Goal: Task Accomplishment & Management: Use online tool/utility

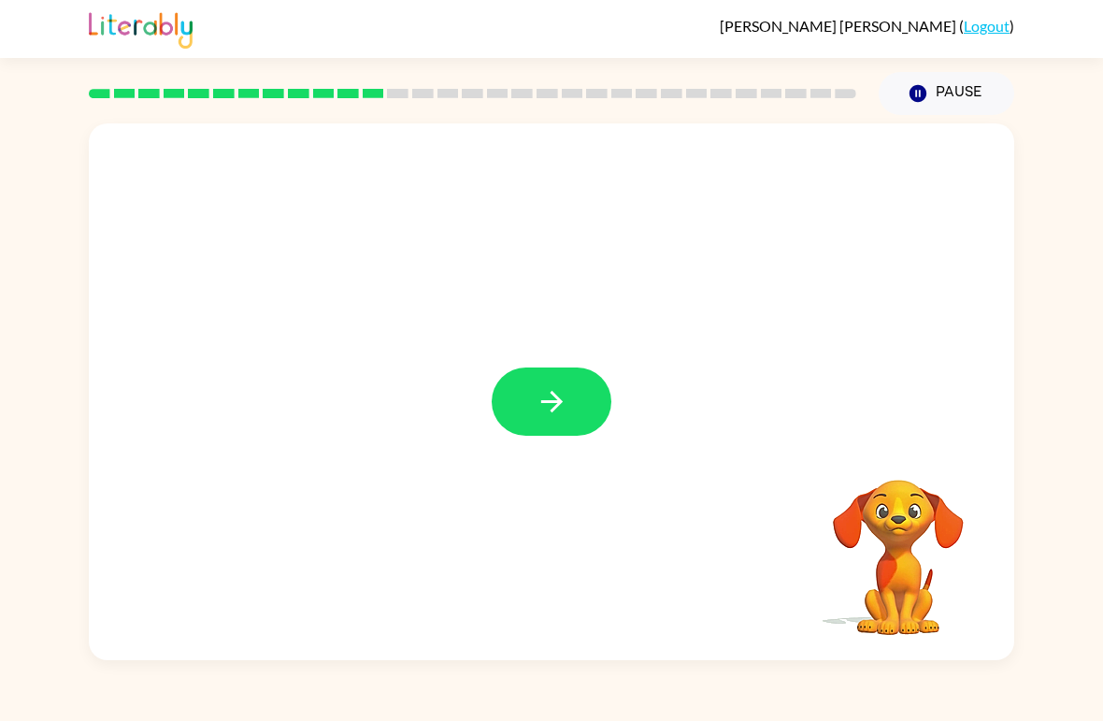
click at [509, 423] on button "button" at bounding box center [552, 401] width 120 height 68
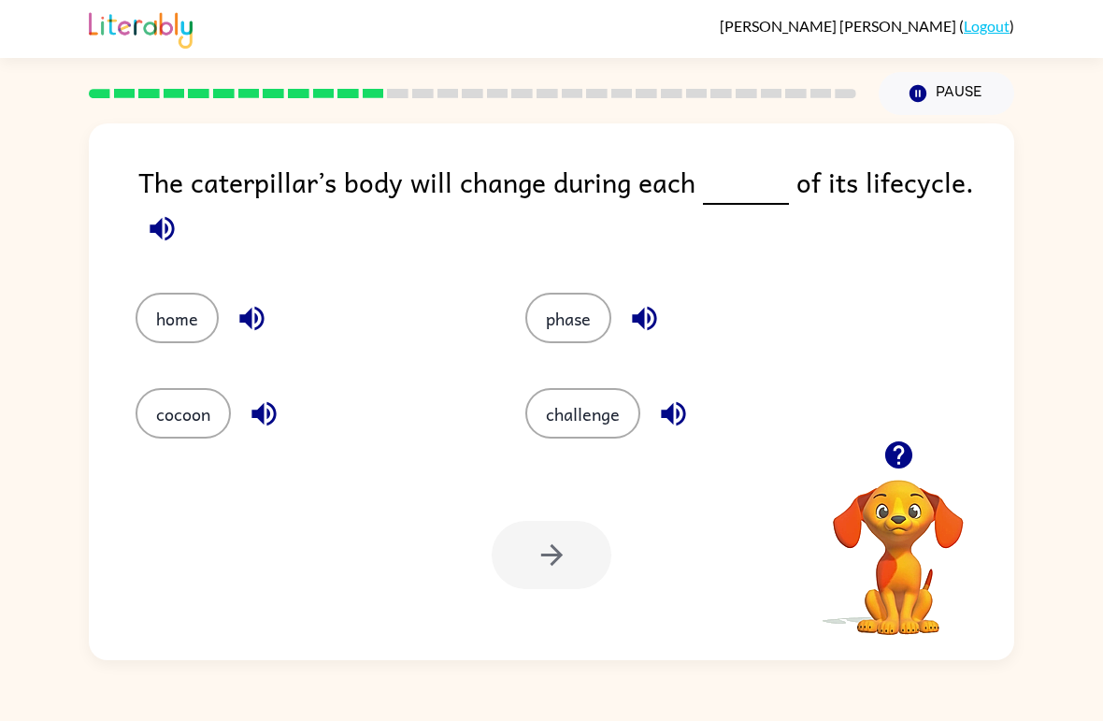
click at [571, 571] on div at bounding box center [552, 555] width 120 height 68
click at [568, 325] on button "phase" at bounding box center [568, 318] width 86 height 50
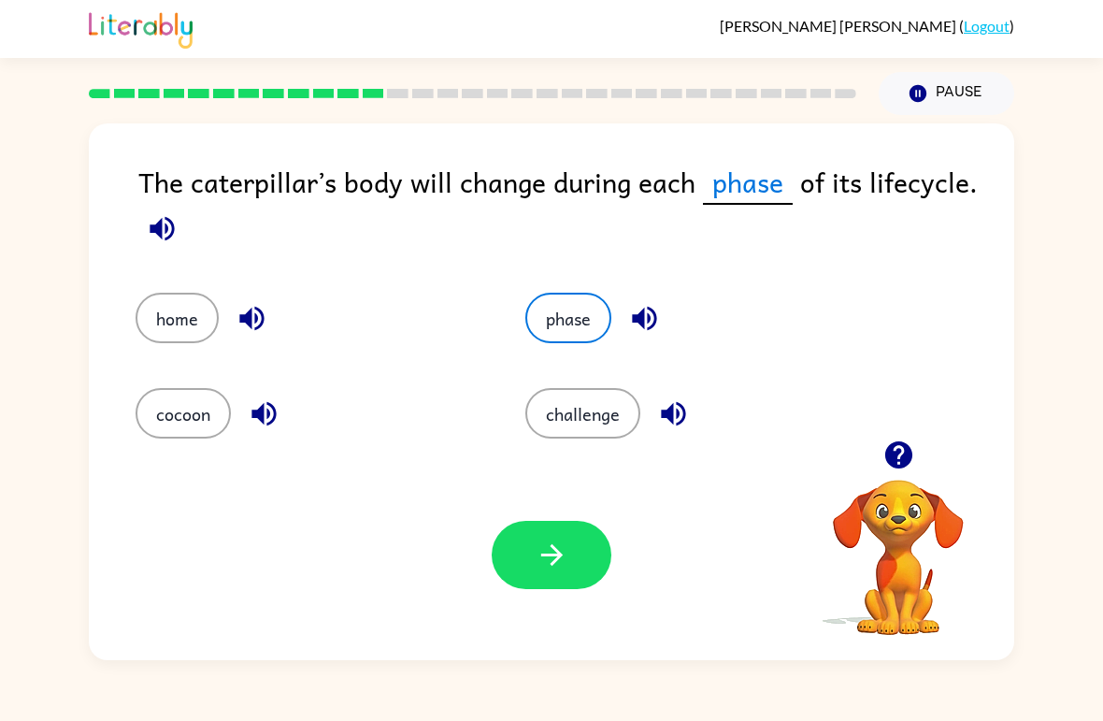
click at [563, 562] on icon "button" at bounding box center [552, 554] width 33 height 33
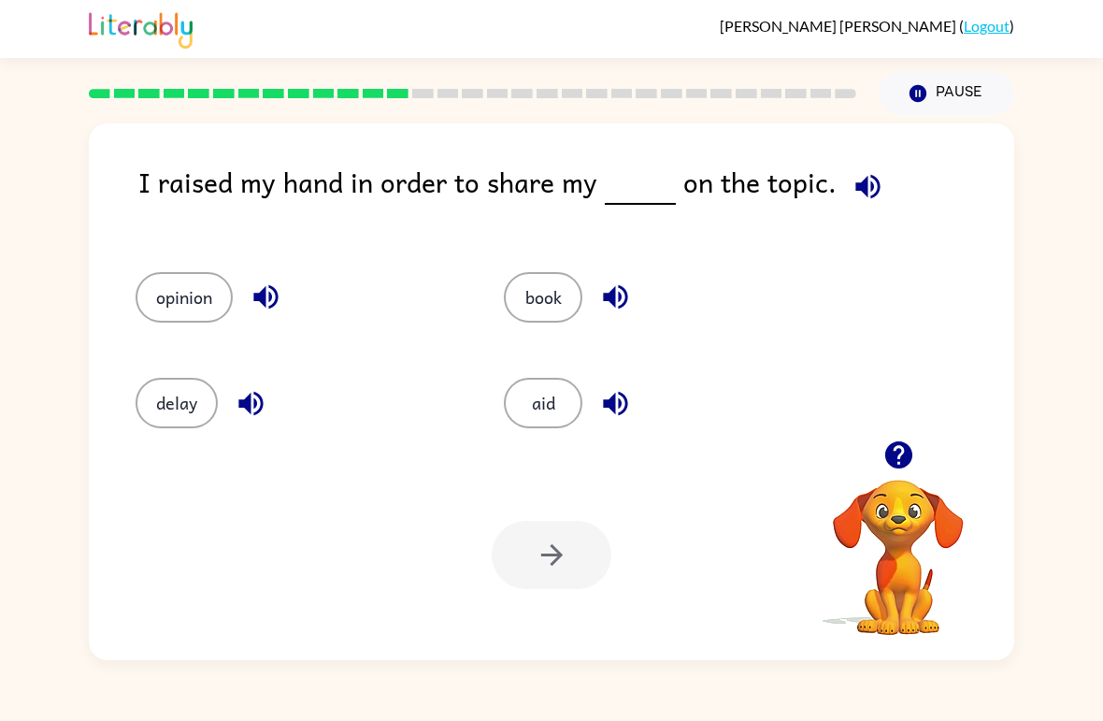
click at [209, 311] on button "opinion" at bounding box center [184, 297] width 97 height 50
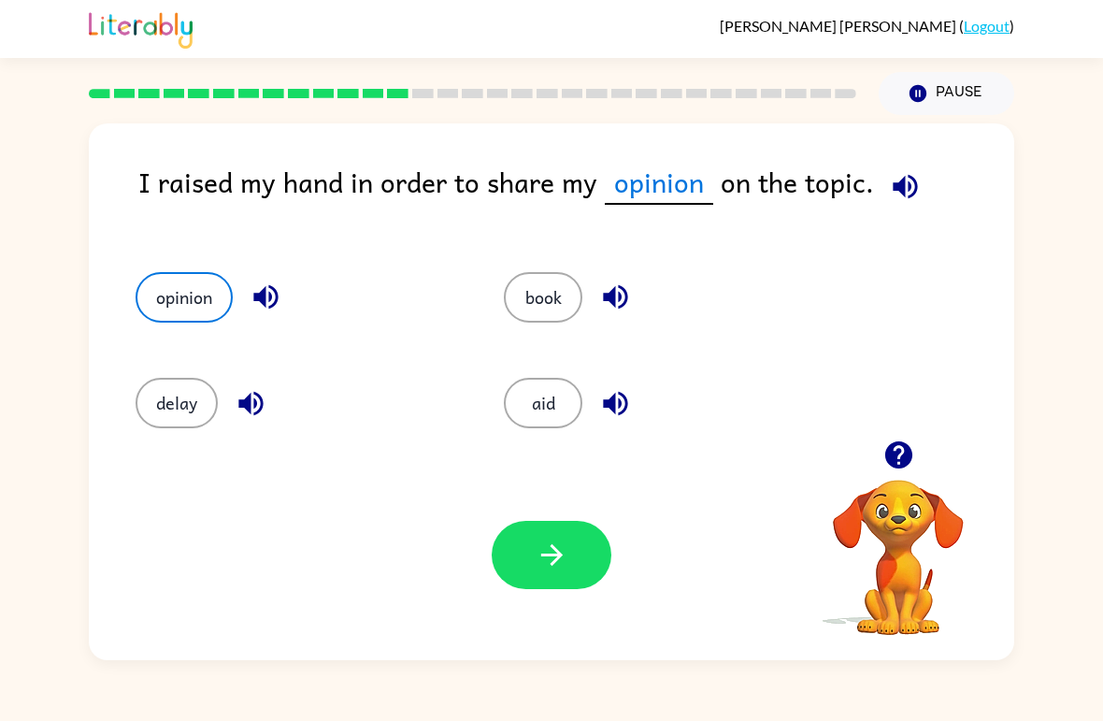
click at [545, 545] on icon "button" at bounding box center [552, 554] width 33 height 33
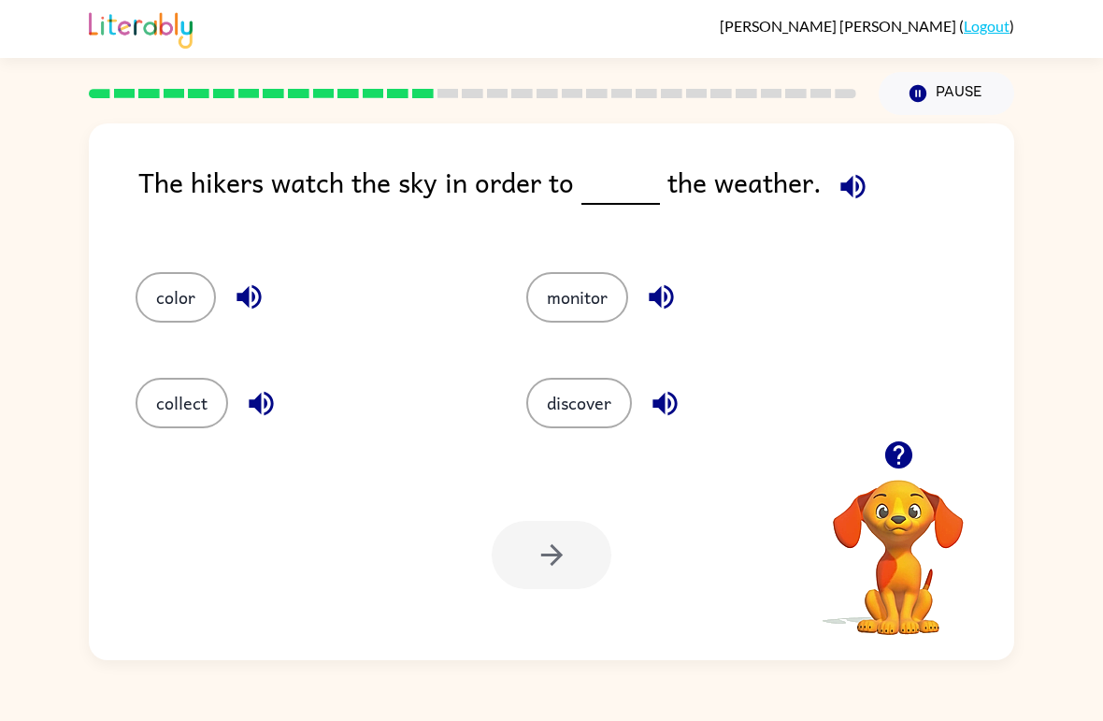
click at [572, 286] on button "monitor" at bounding box center [577, 297] width 102 height 50
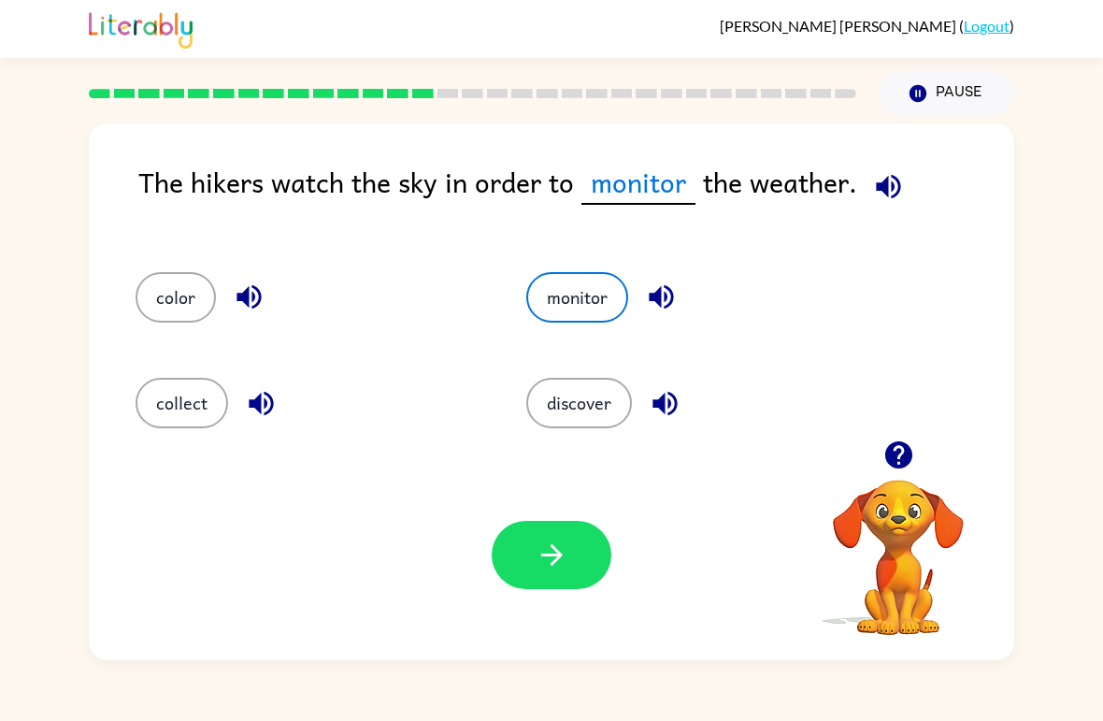
click at [553, 581] on button "button" at bounding box center [552, 555] width 120 height 68
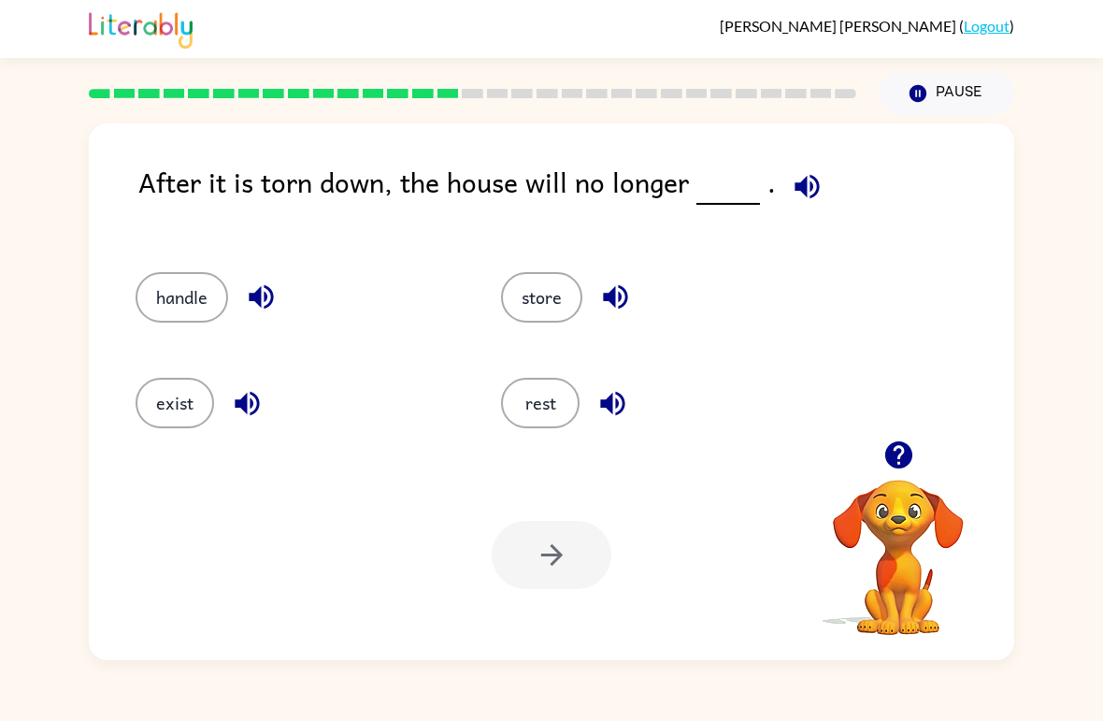
click at [185, 299] on button "handle" at bounding box center [182, 297] width 93 height 50
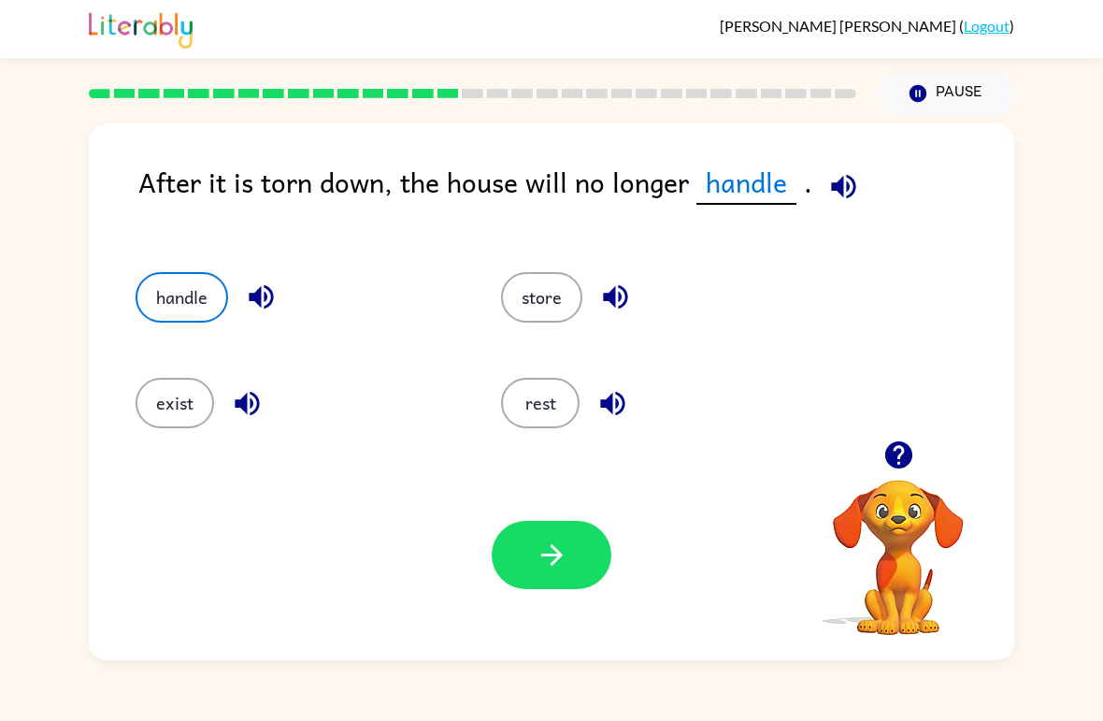
click at [555, 588] on button "button" at bounding box center [552, 555] width 120 height 68
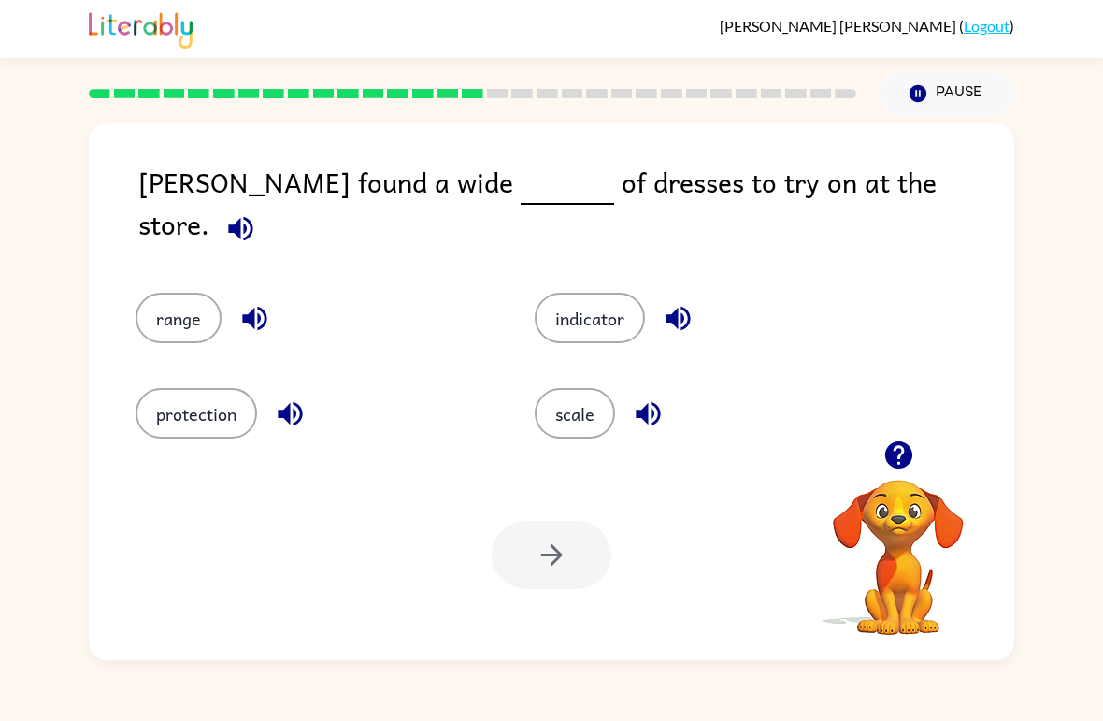
click at [600, 402] on button "scale" at bounding box center [575, 413] width 80 height 50
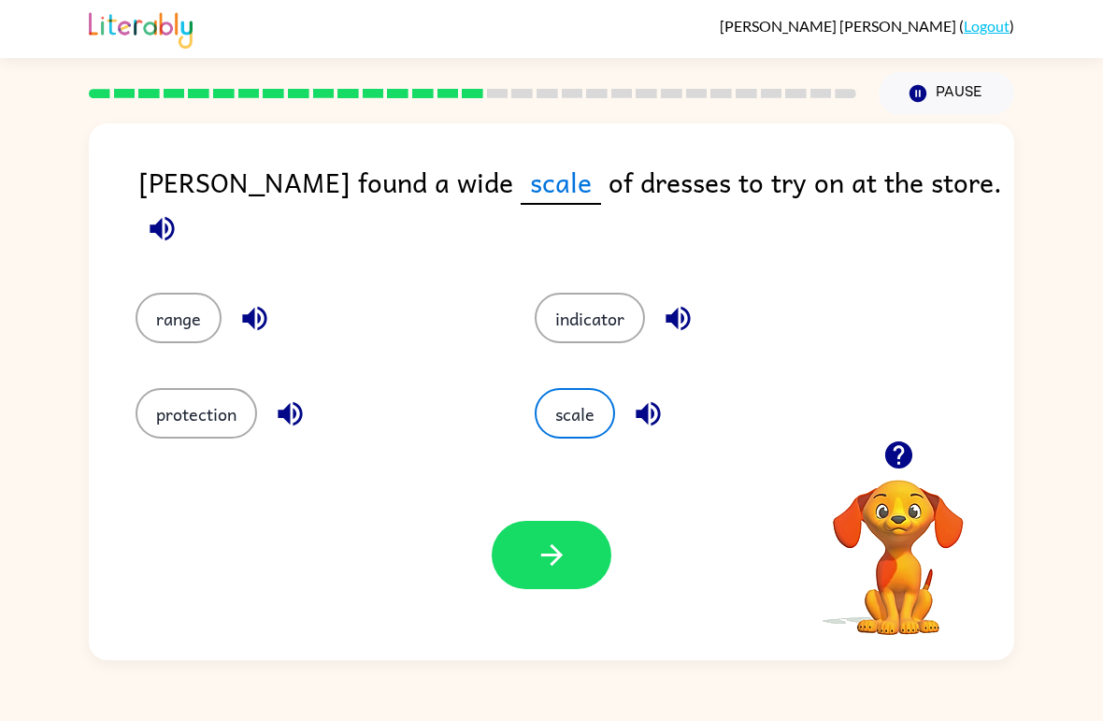
click at [580, 599] on div "Your browser must support playing .mp4 files to use Literably. Please try using…" at bounding box center [552, 555] width 926 height 210
click at [554, 572] on button "button" at bounding box center [552, 555] width 120 height 68
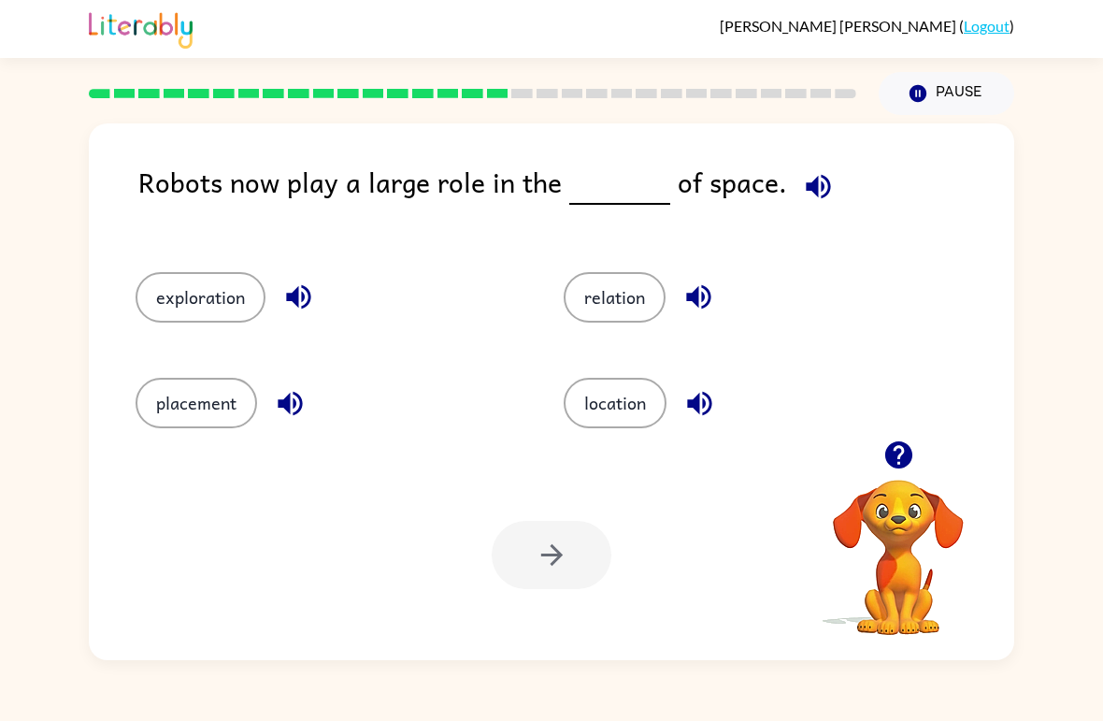
click at [590, 424] on button "location" at bounding box center [615, 403] width 103 height 50
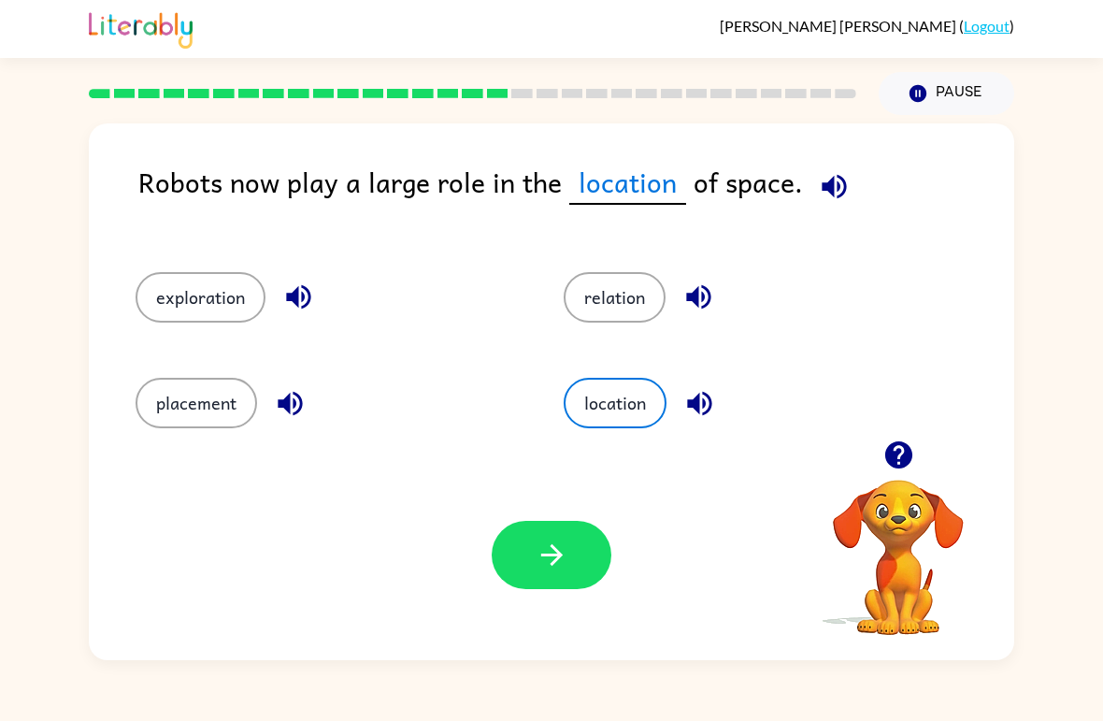
click at [524, 604] on div "Your browser must support playing .mp4 files to use Literably. Please try using…" at bounding box center [552, 555] width 926 height 210
click at [536, 582] on button "button" at bounding box center [552, 555] width 120 height 68
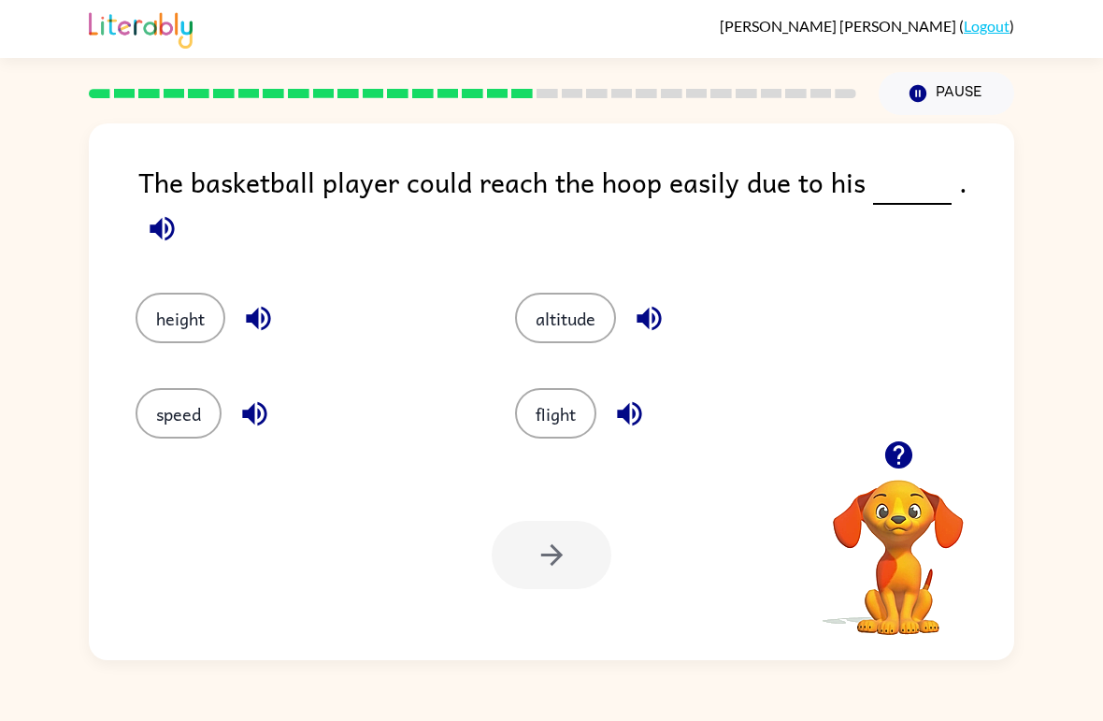
click at [932, 102] on button "Pause Pause" at bounding box center [947, 93] width 136 height 43
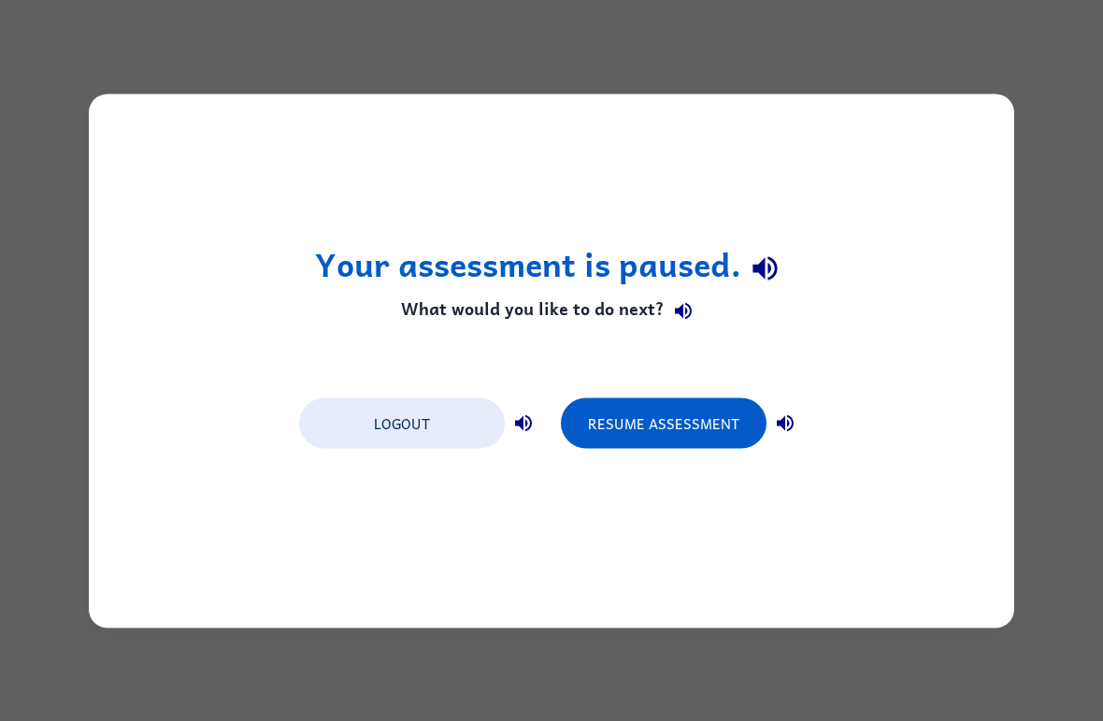
click at [1072, 681] on div "Your assessment is paused. What would you like to do next? Logout Resume Assess…" at bounding box center [551, 360] width 1103 height 721
